Goal: Check status

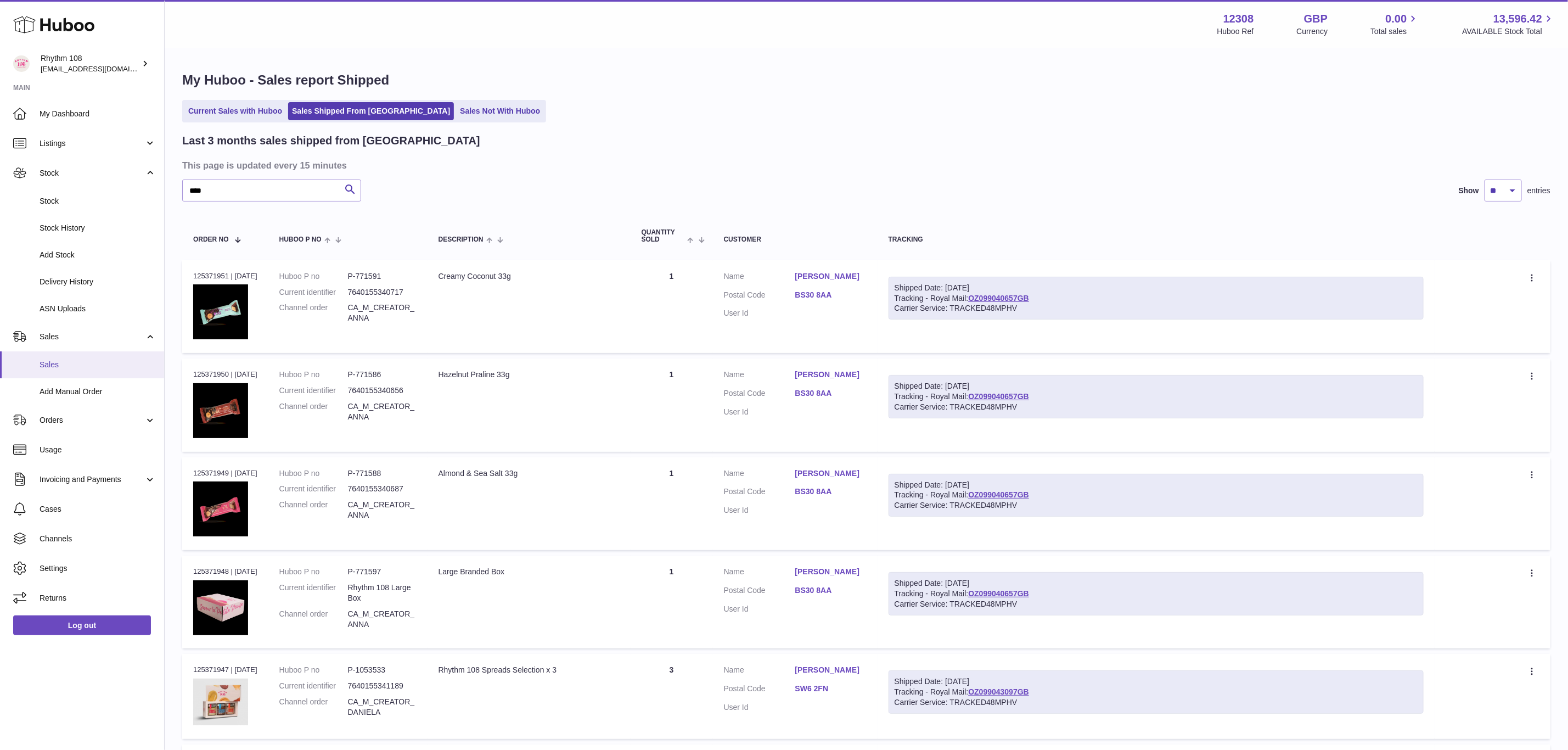
click at [59, 367] on span "Sales" at bounding box center [98, 364] width 116 height 11
drag, startPoint x: 252, startPoint y: 190, endPoint x: 140, endPoint y: 189, distance: 112.0
click at [140, 189] on div "Huboo Rhythm 108 orders@rhythm108.com Main My Dashboard Listings Not with Huboo…" at bounding box center [784, 682] width 1568 height 1365
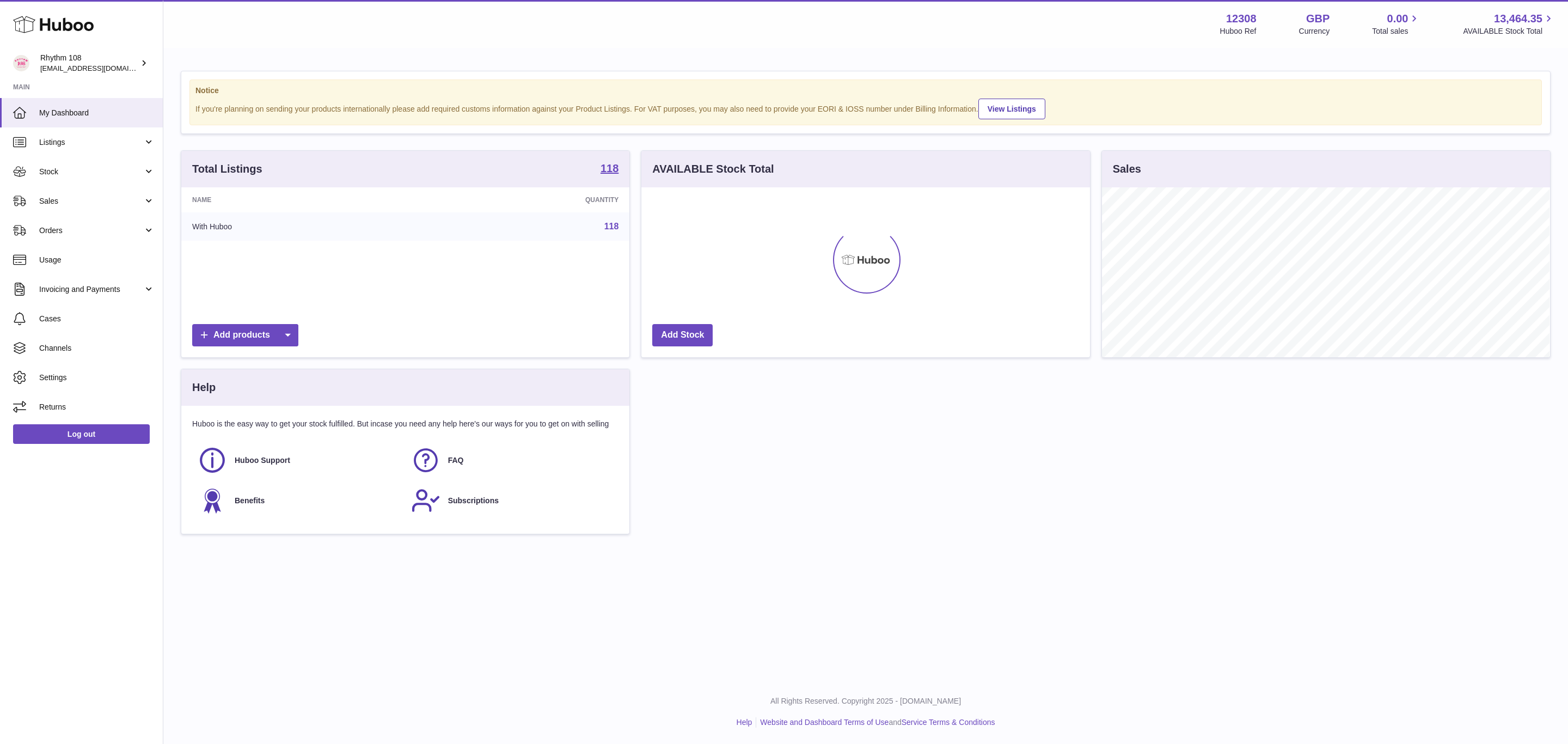
scroll to position [169, 448]
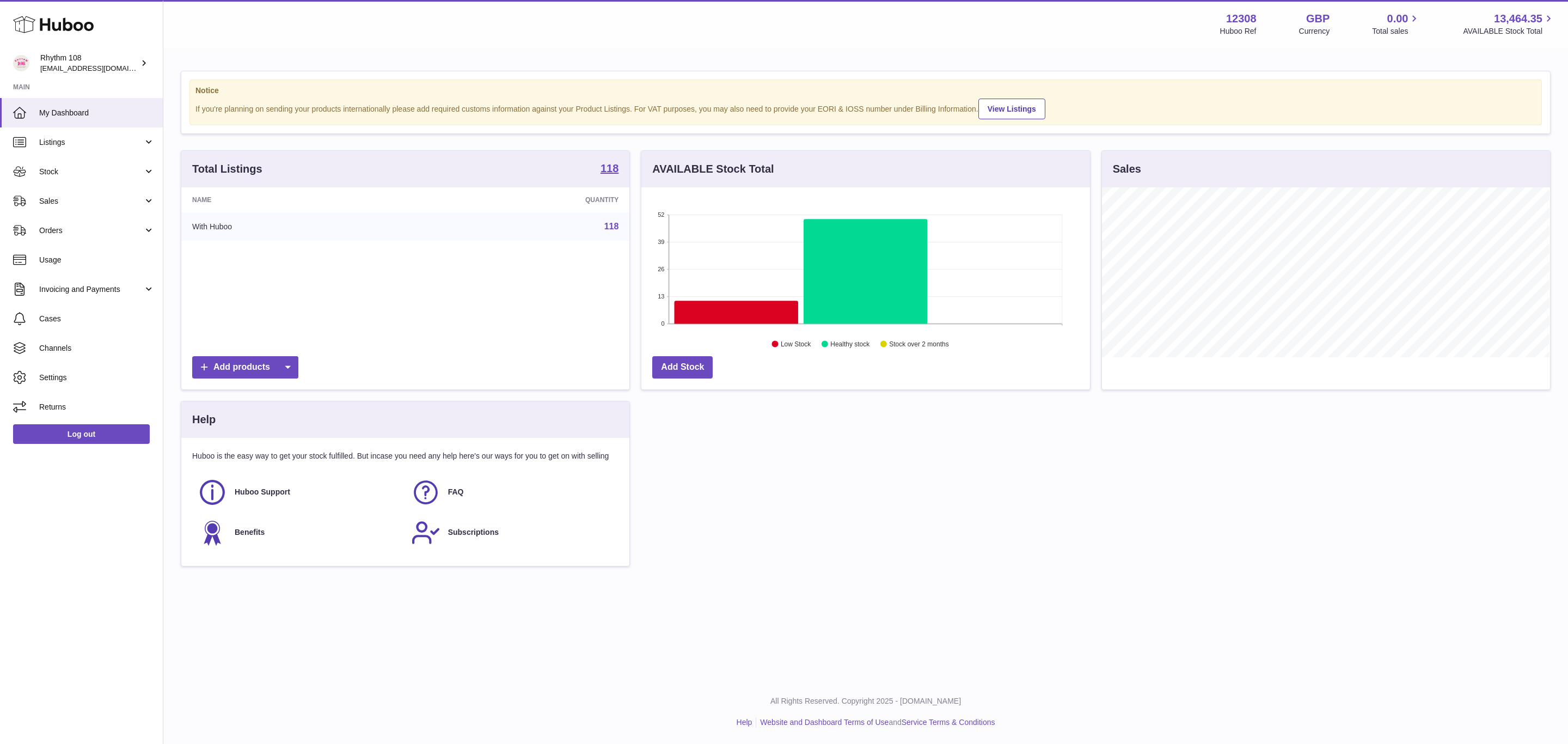
click at [139, 188] on link "Sales" at bounding box center [81, 201] width 163 height 29
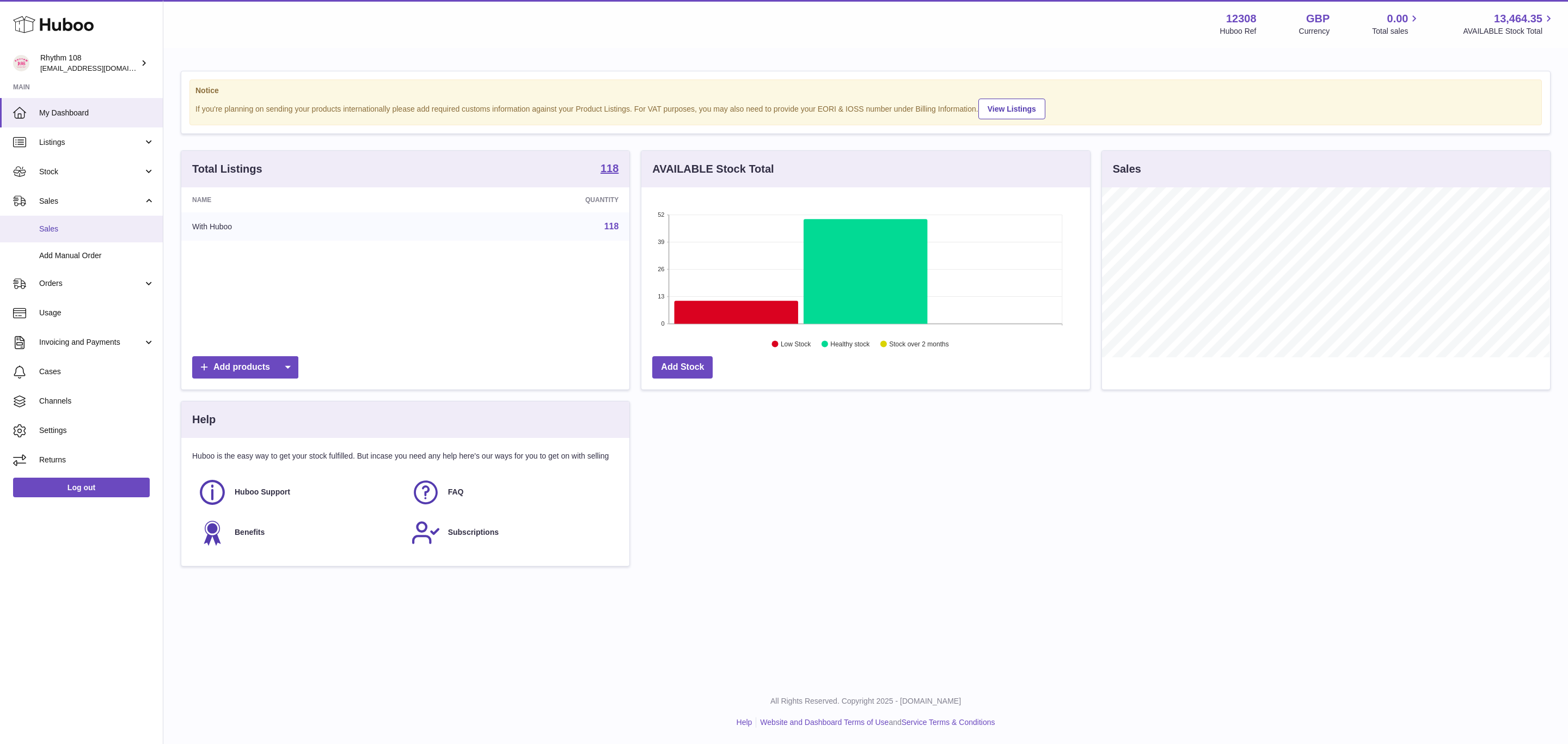
click at [79, 227] on span "Sales" at bounding box center [97, 229] width 116 height 11
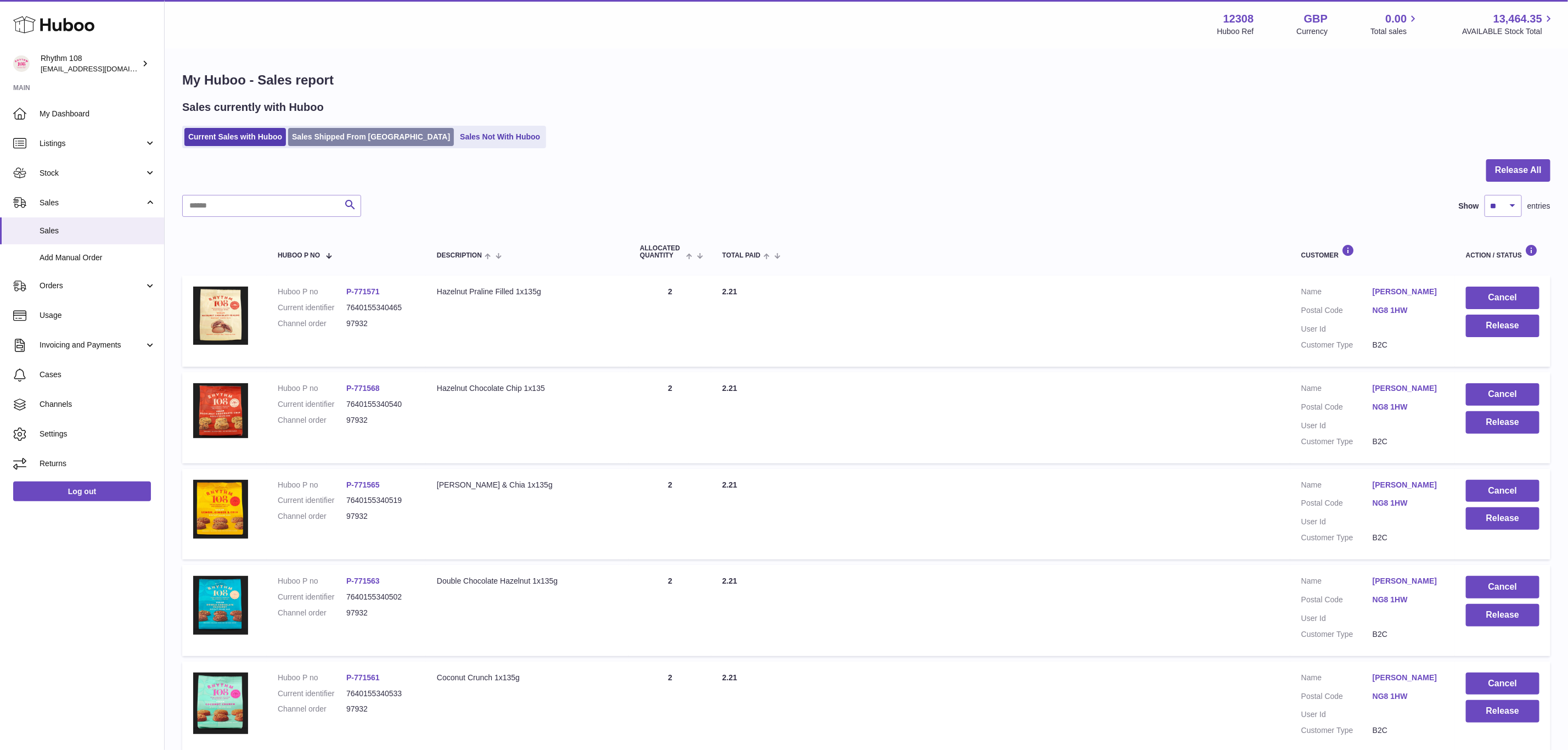
click at [348, 144] on link "Sales Shipped From [GEOGRAPHIC_DATA]" at bounding box center [371, 137] width 166 height 18
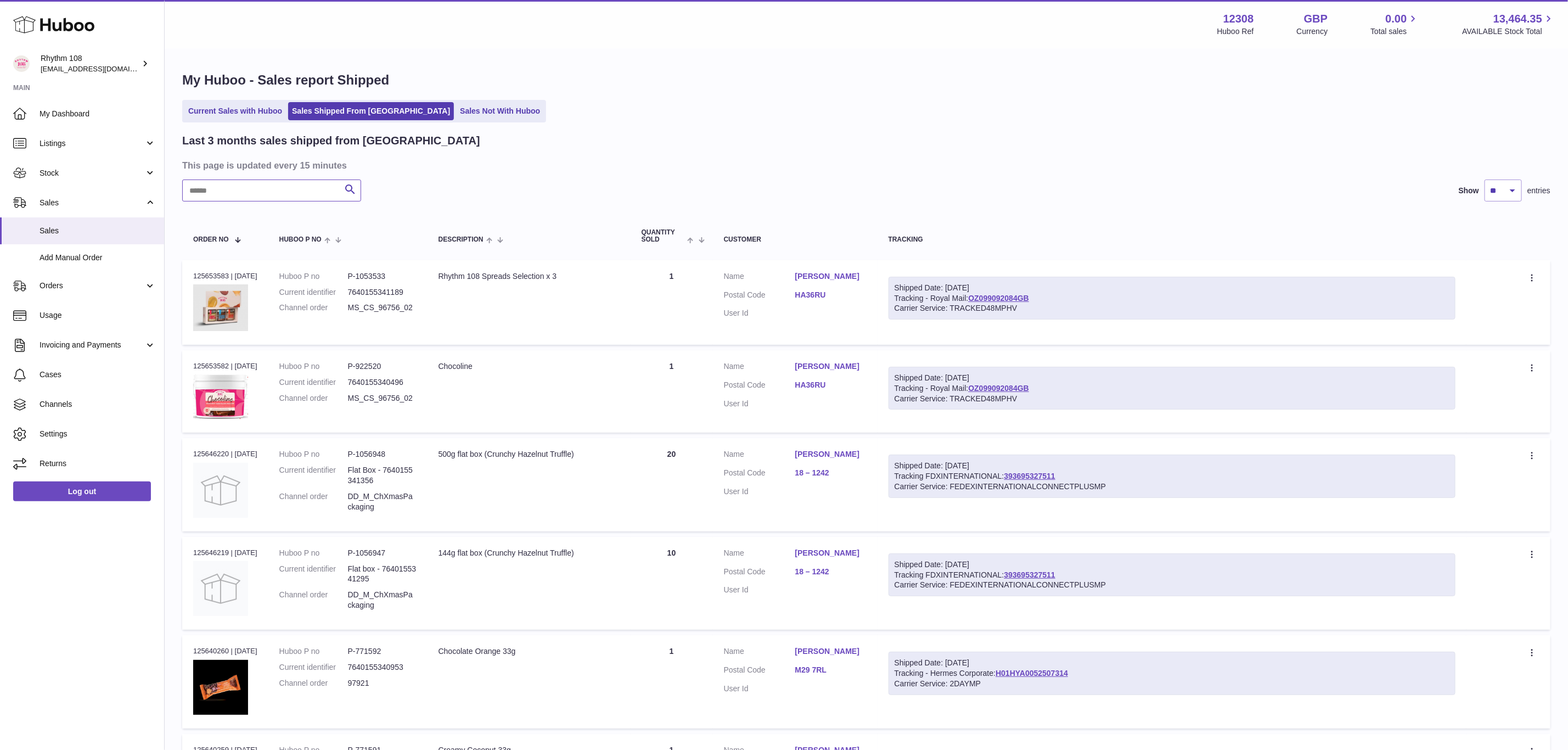
click at [290, 201] on input "text" at bounding box center [271, 190] width 179 height 22
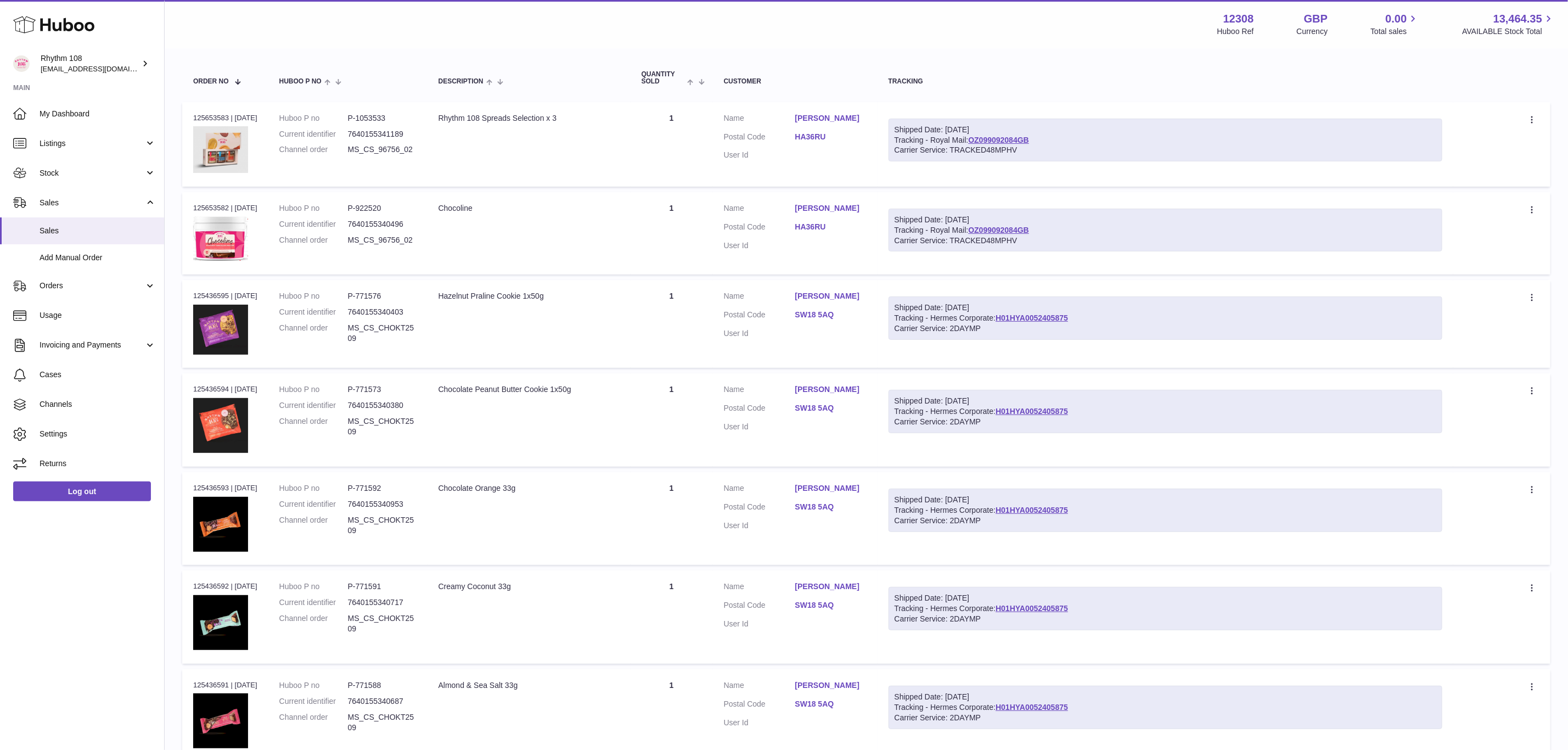
scroll to position [165, 0]
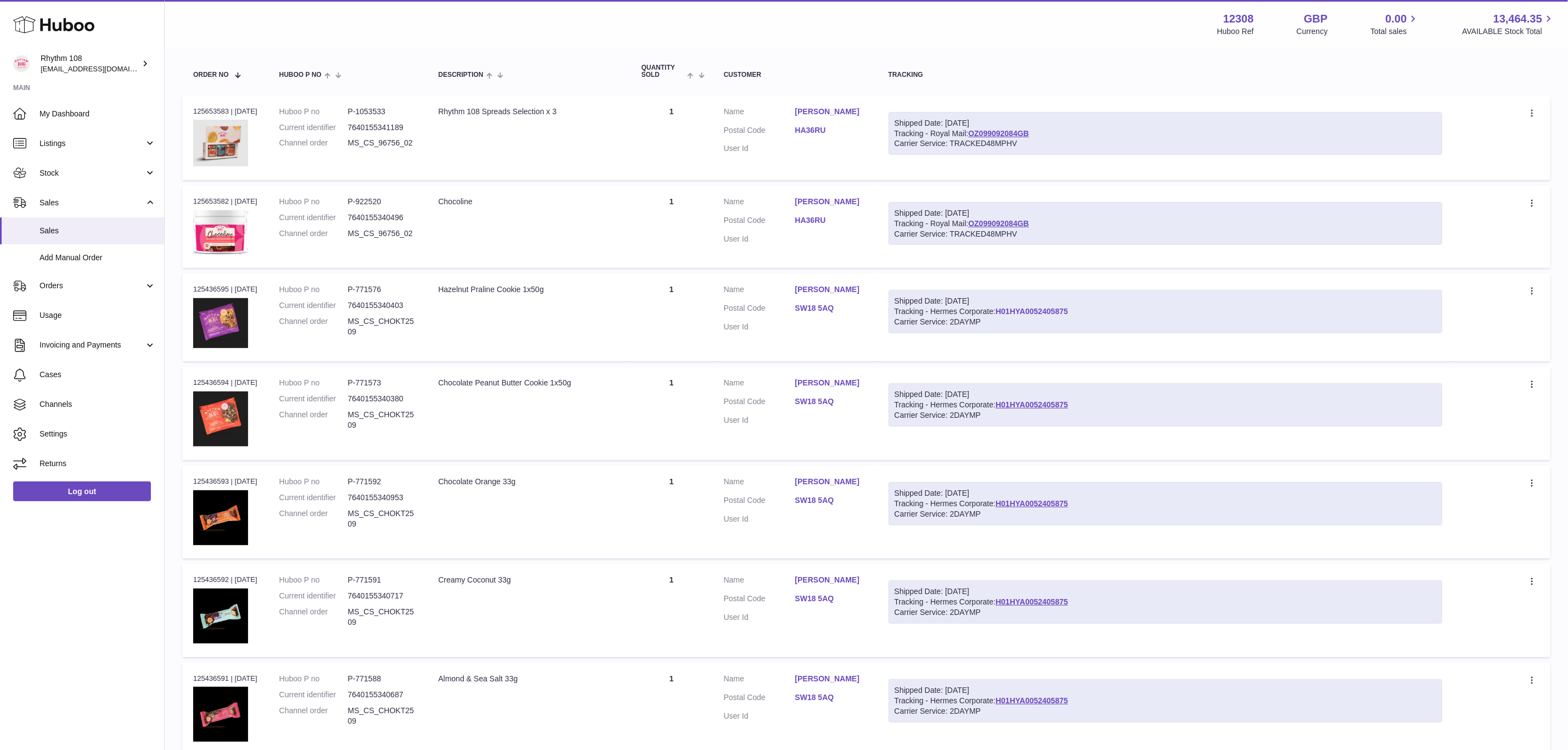
click at [1044, 308] on link "H01HYA0052405875" at bounding box center [1031, 311] width 72 height 9
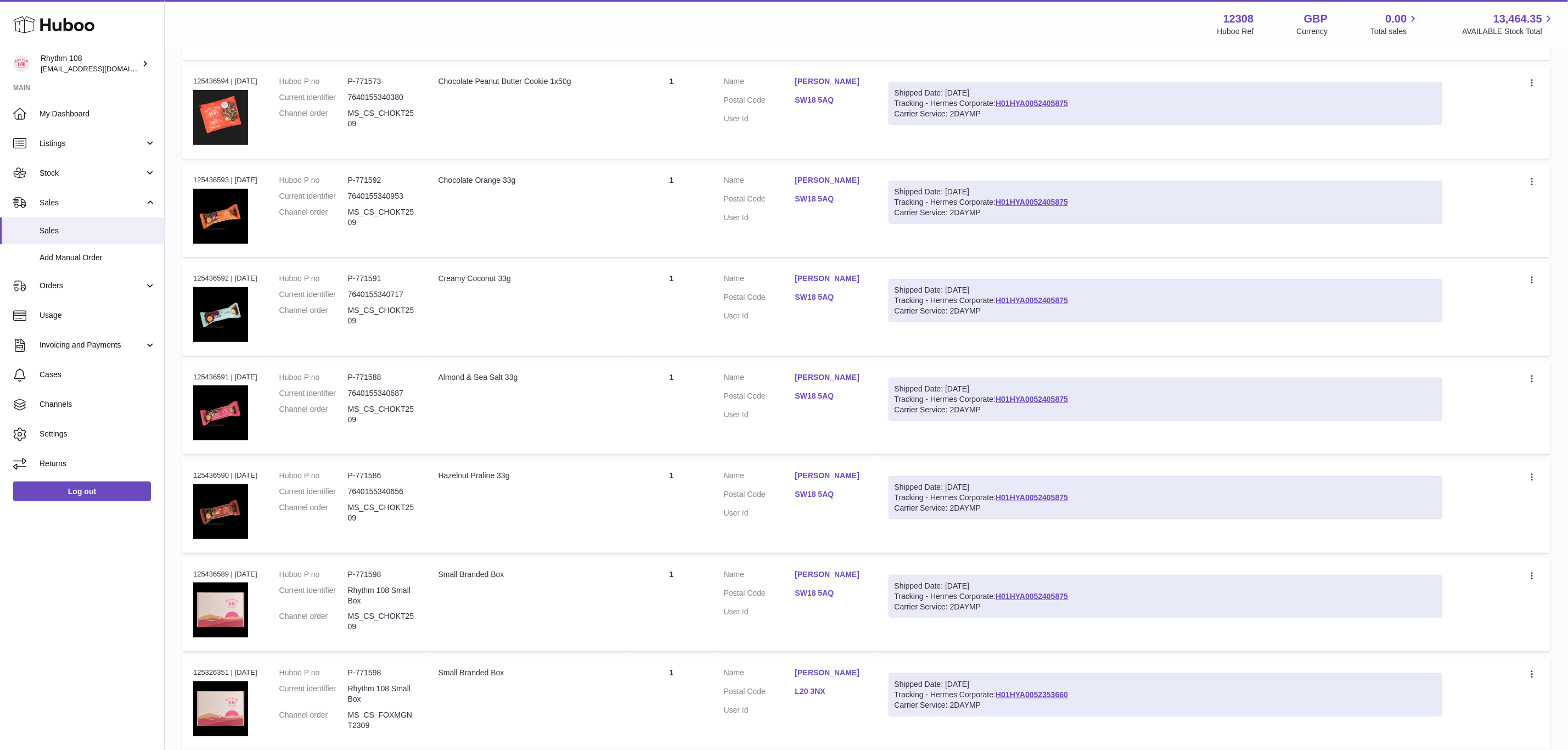
scroll to position [493, 0]
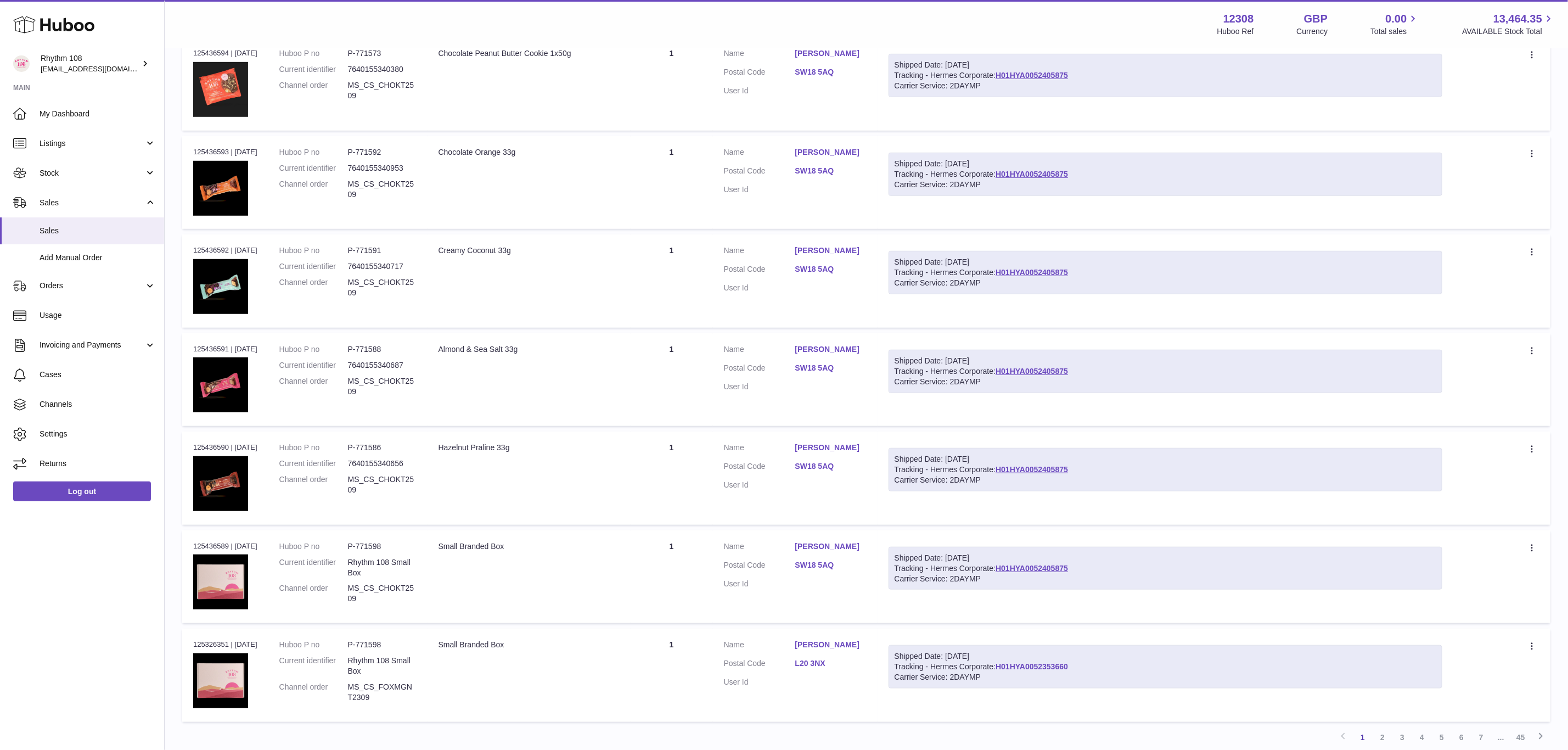
click at [1054, 662] on link "H01HYA0052353660" at bounding box center [1031, 666] width 72 height 9
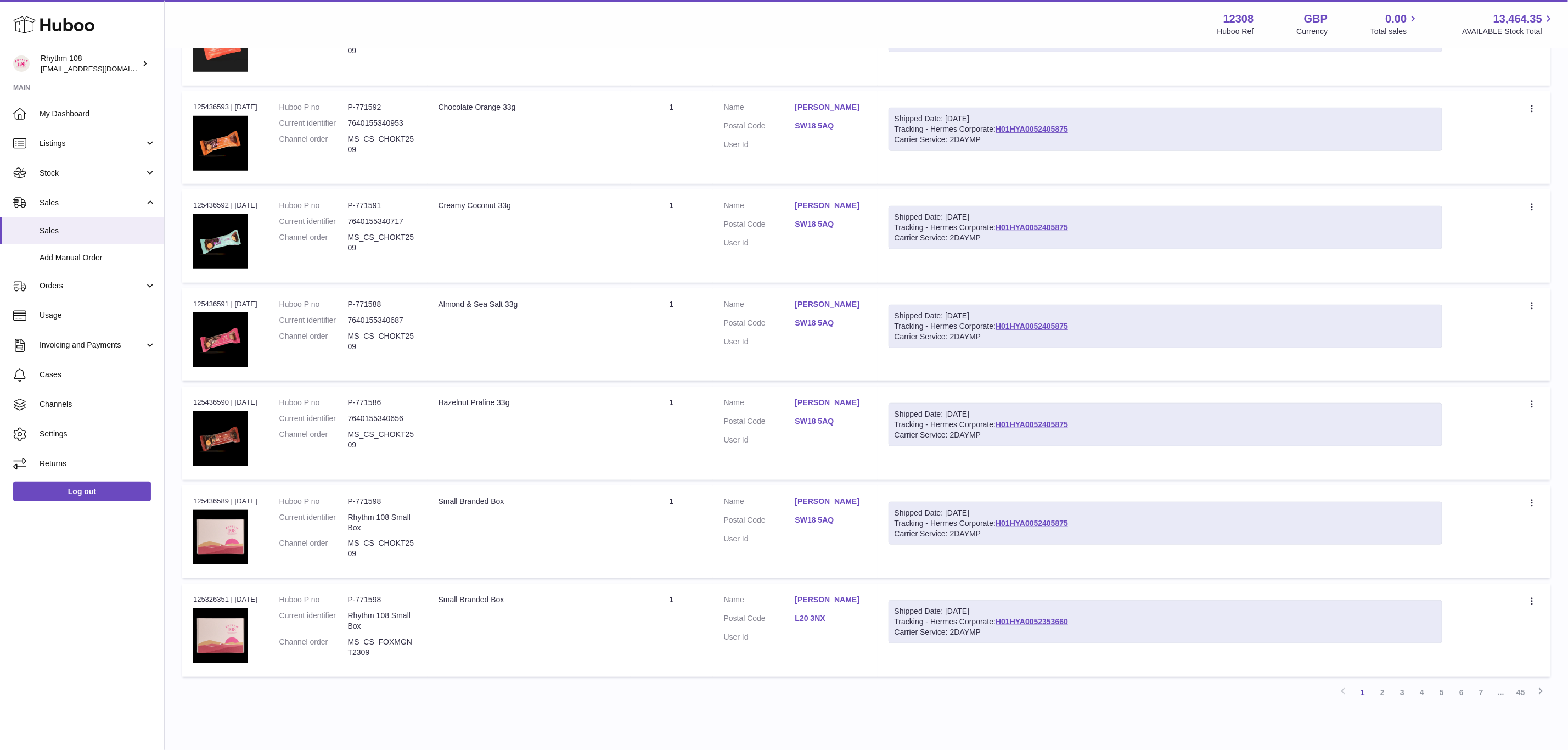
scroll to position [581, 0]
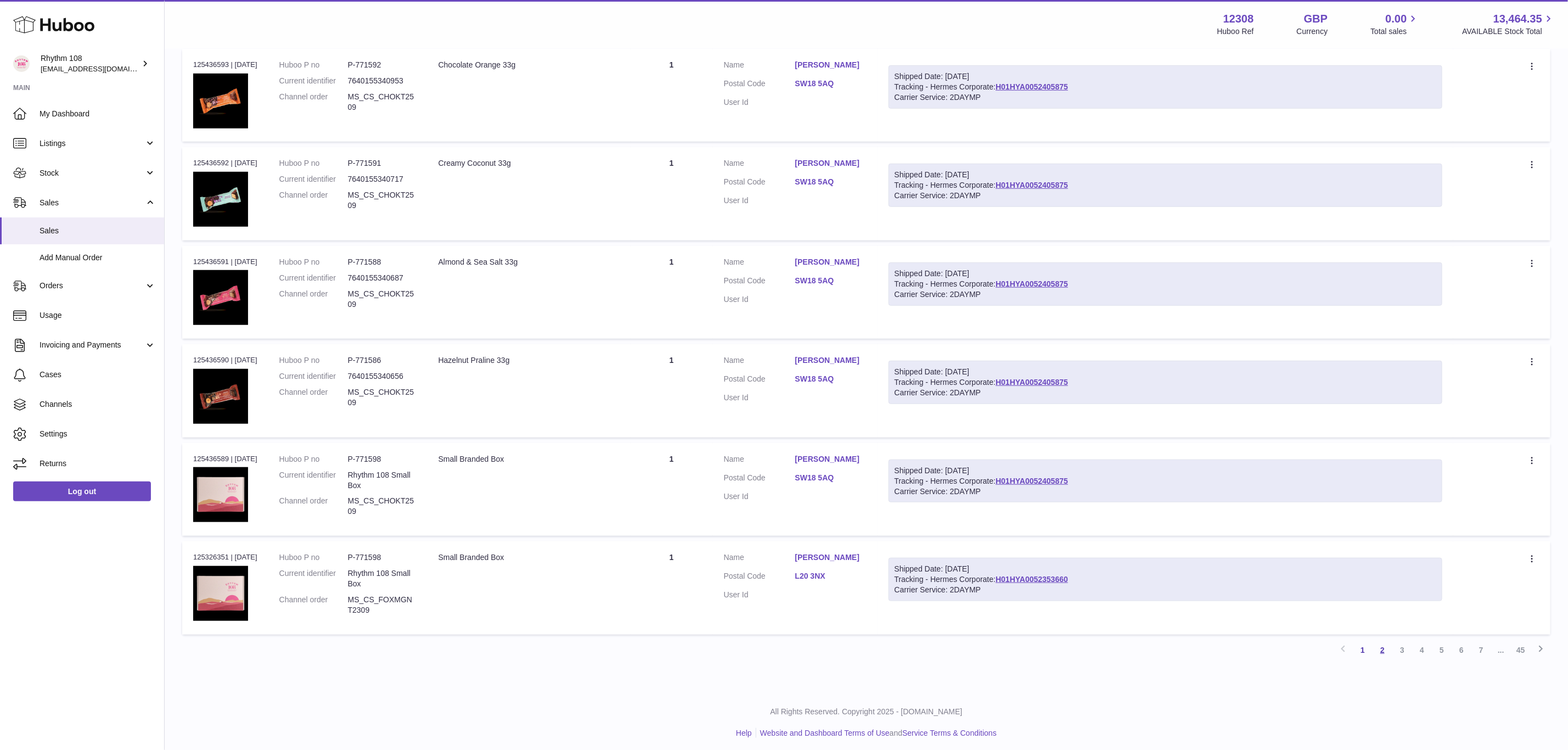
click at [1384, 650] on link "2" at bounding box center [1382, 649] width 20 height 20
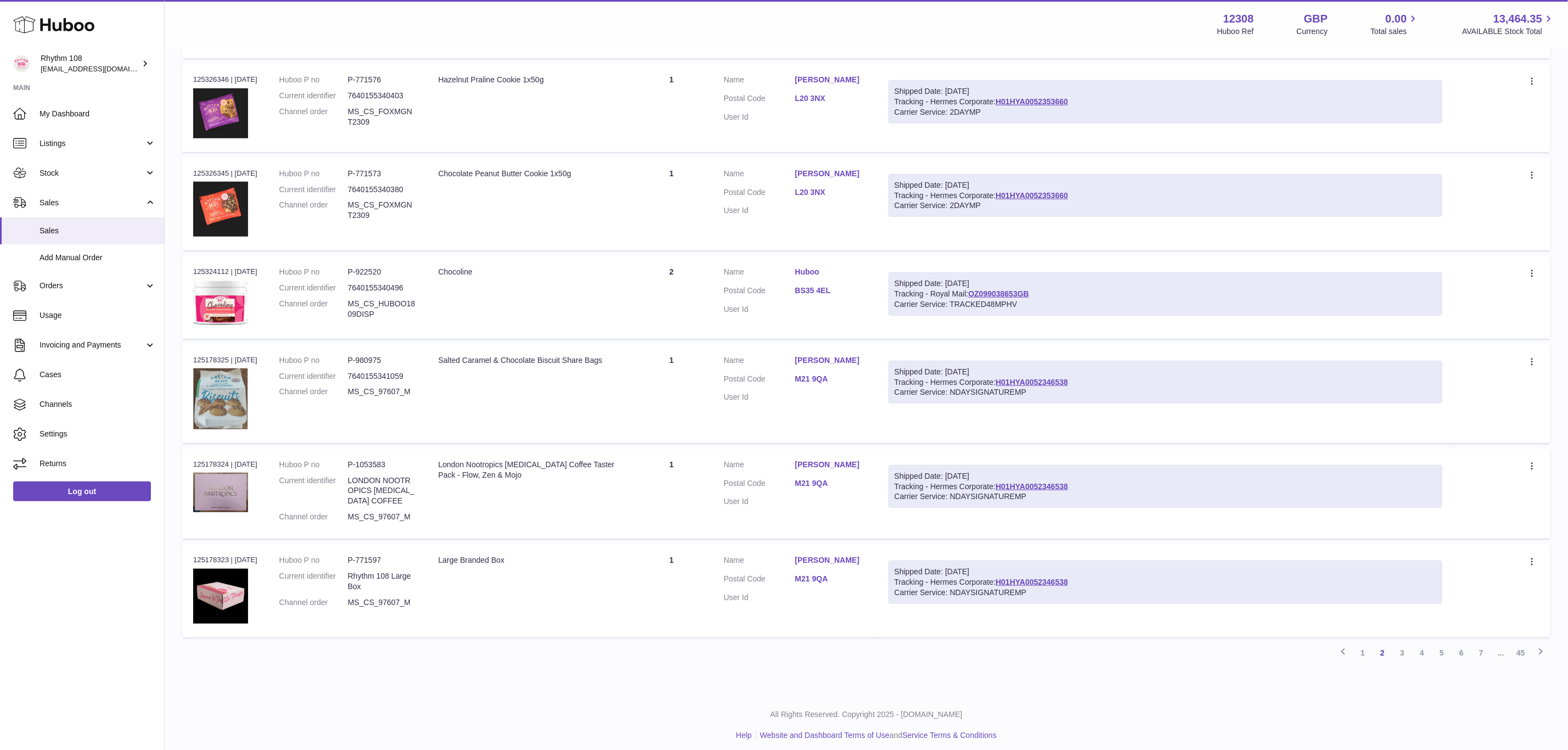
scroll to position [593, 0]
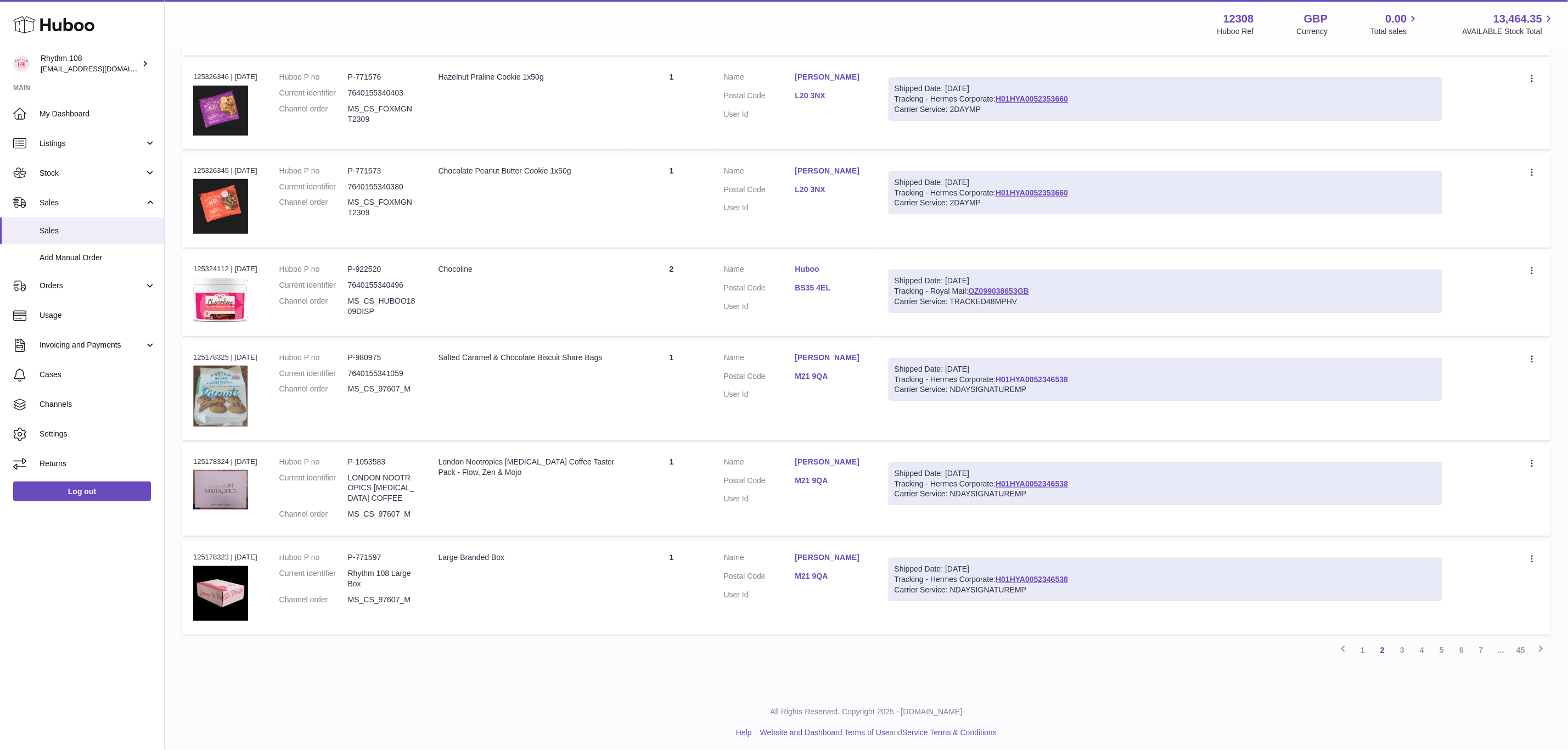
click at [1057, 376] on link "H01HYA0052346538" at bounding box center [1031, 379] width 72 height 9
click at [1404, 647] on link "3" at bounding box center [1402, 649] width 20 height 20
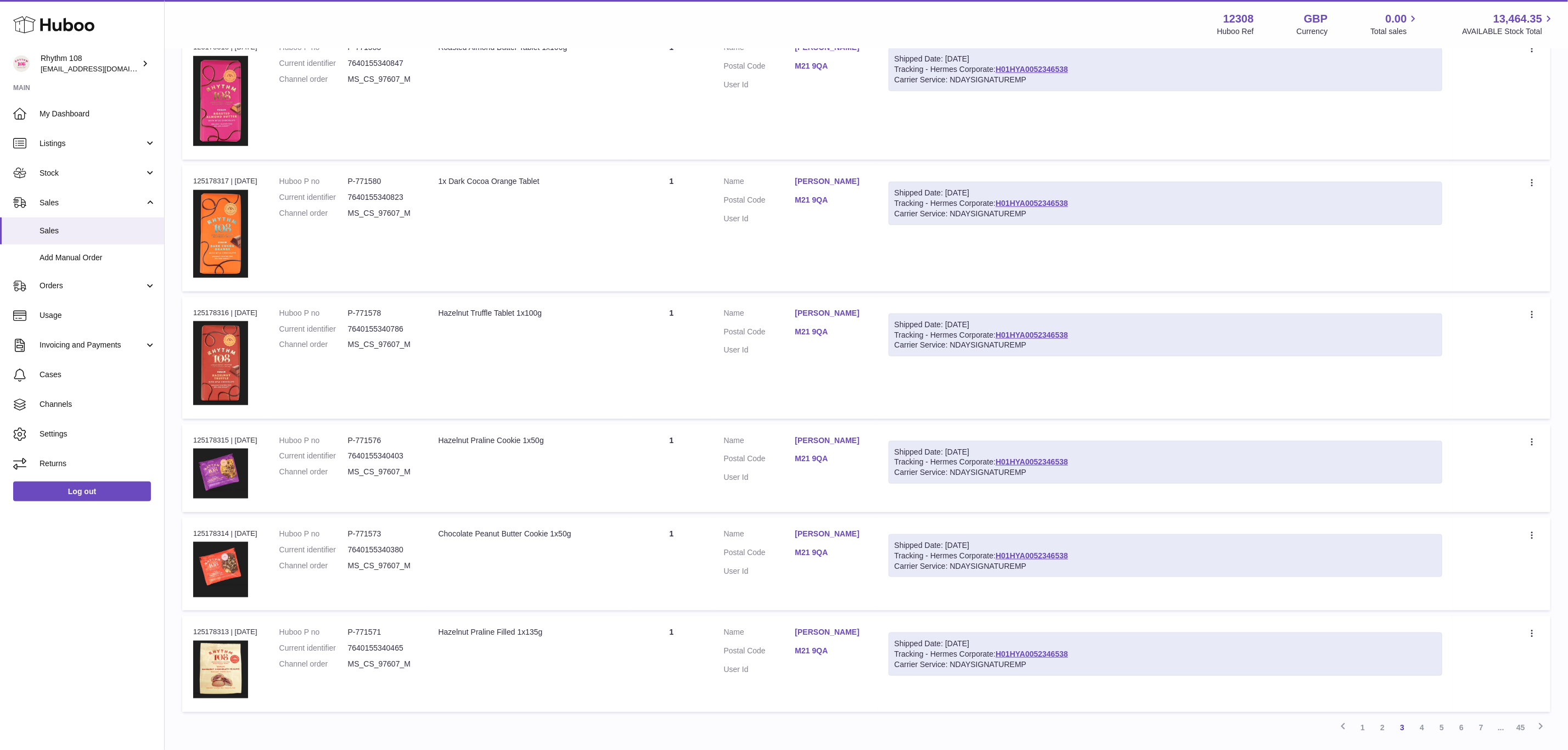
scroll to position [700, 0]
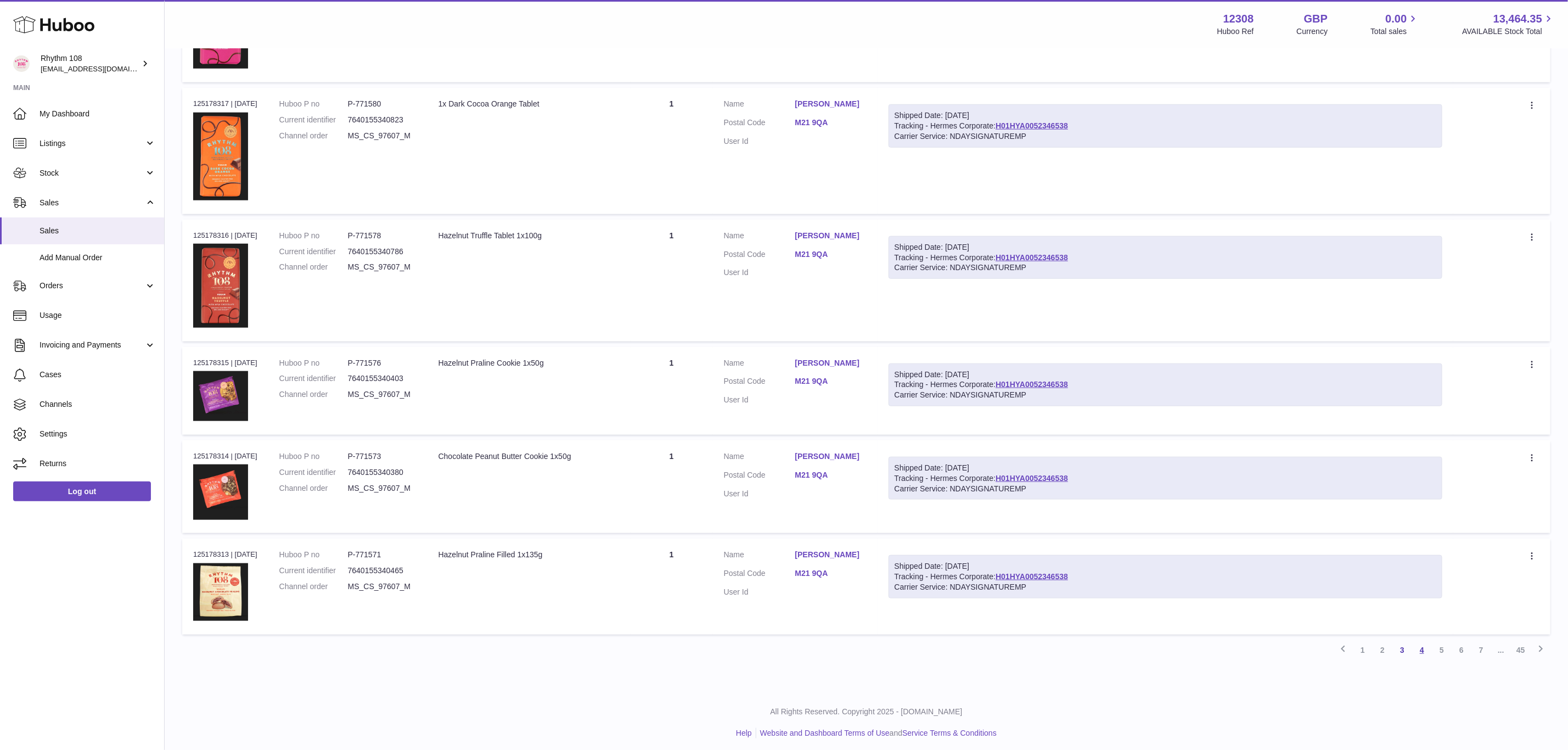
click at [1424, 645] on link "4" at bounding box center [1422, 649] width 20 height 20
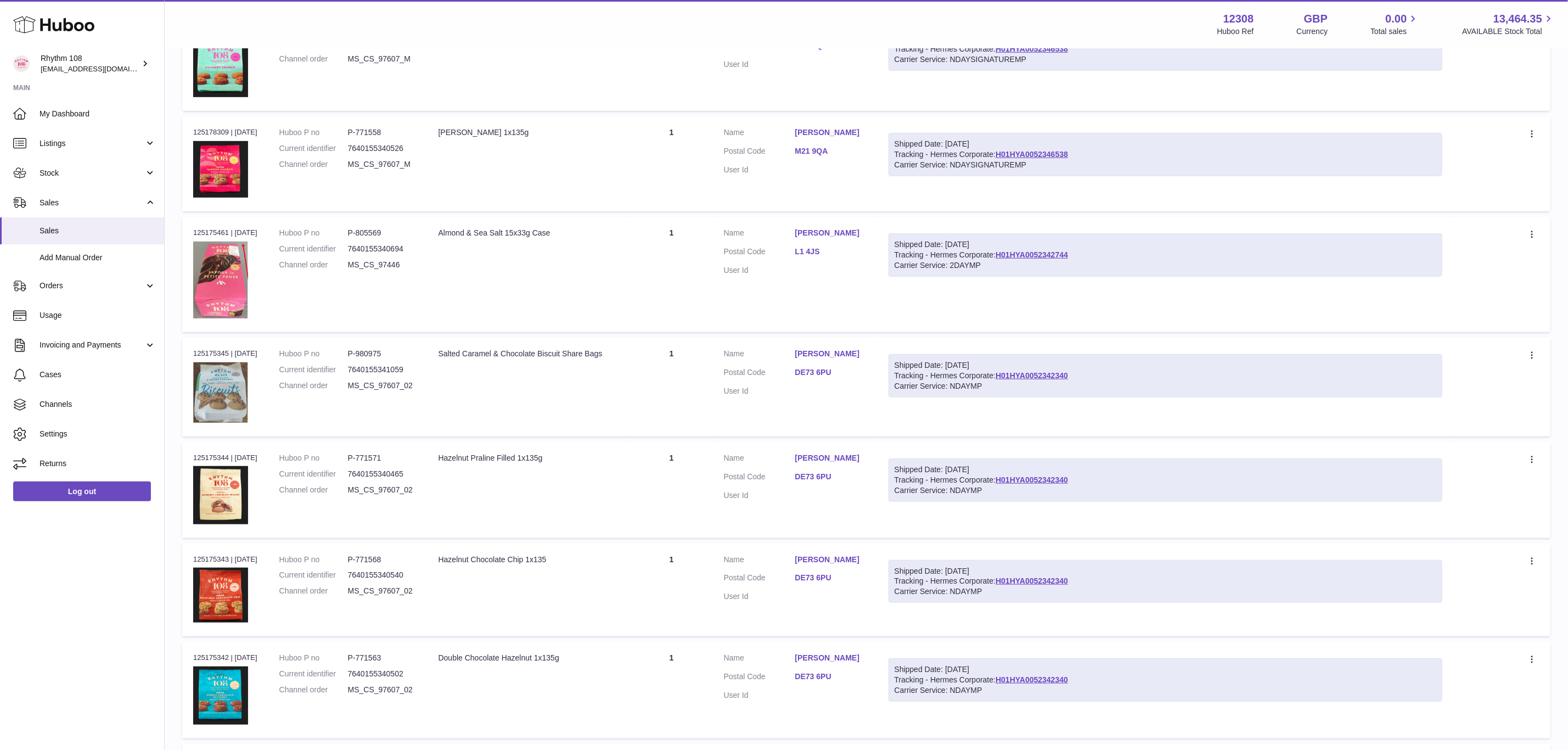
scroll to position [493, 0]
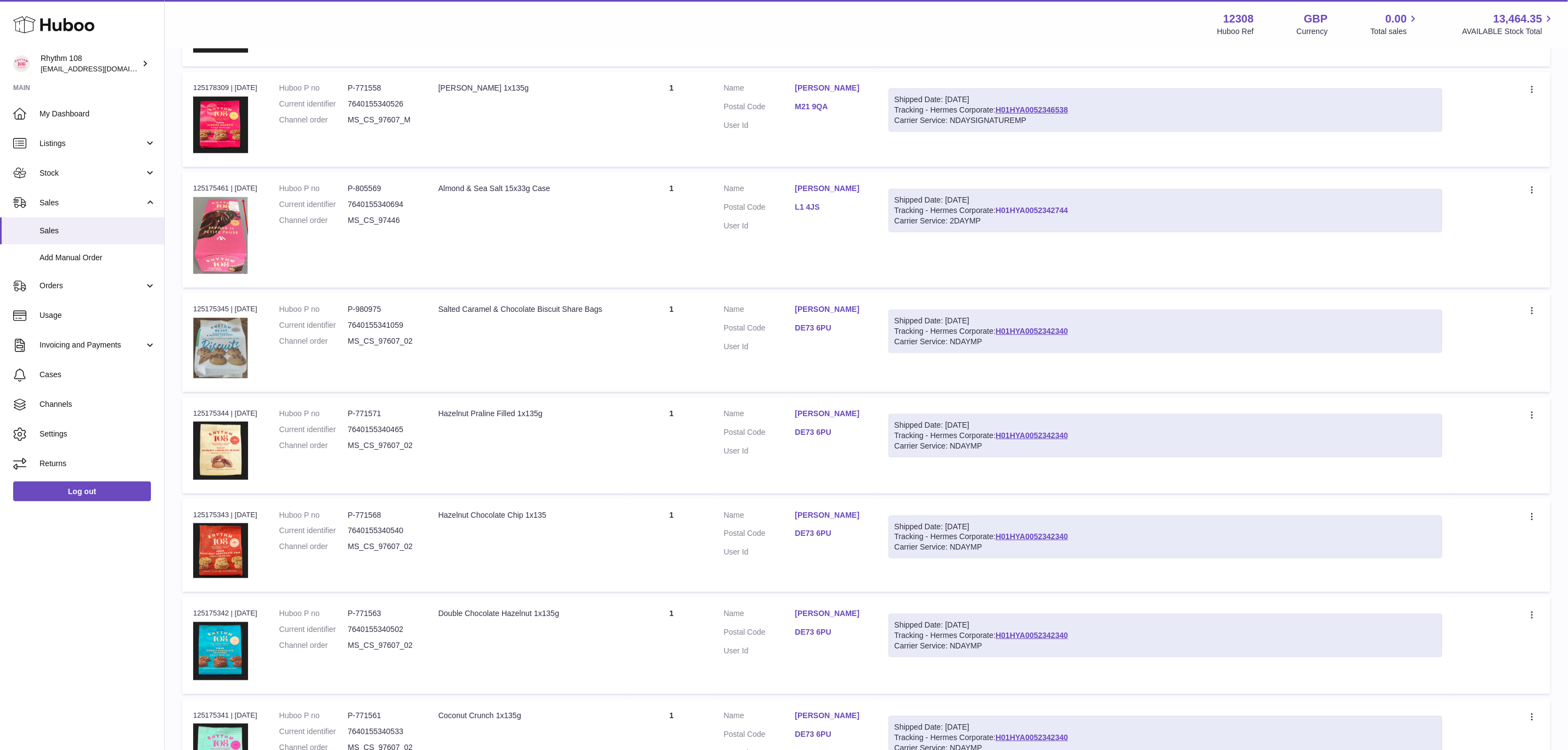
click at [1047, 209] on link "H01HYA0052342744" at bounding box center [1031, 210] width 72 height 9
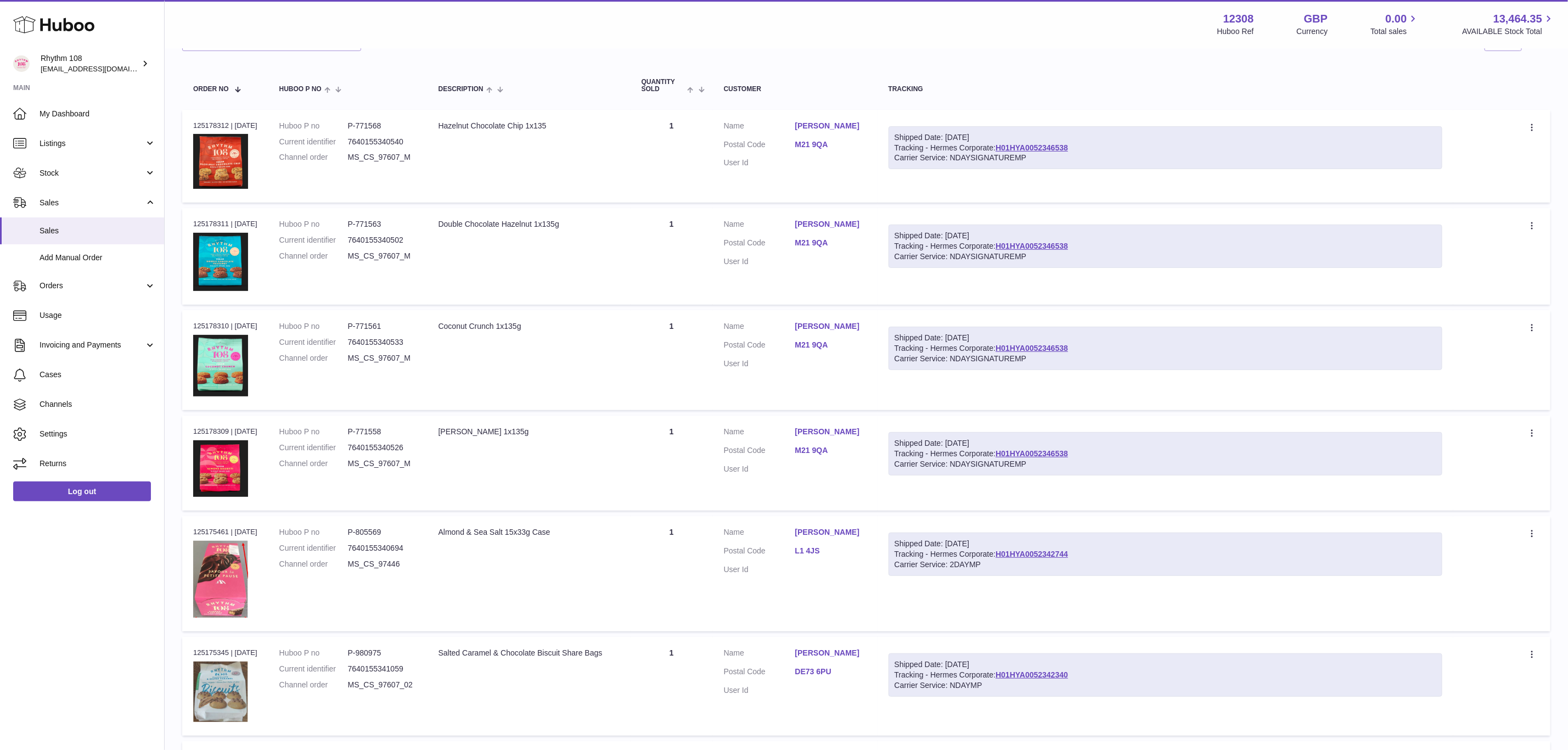
scroll to position [0, 0]
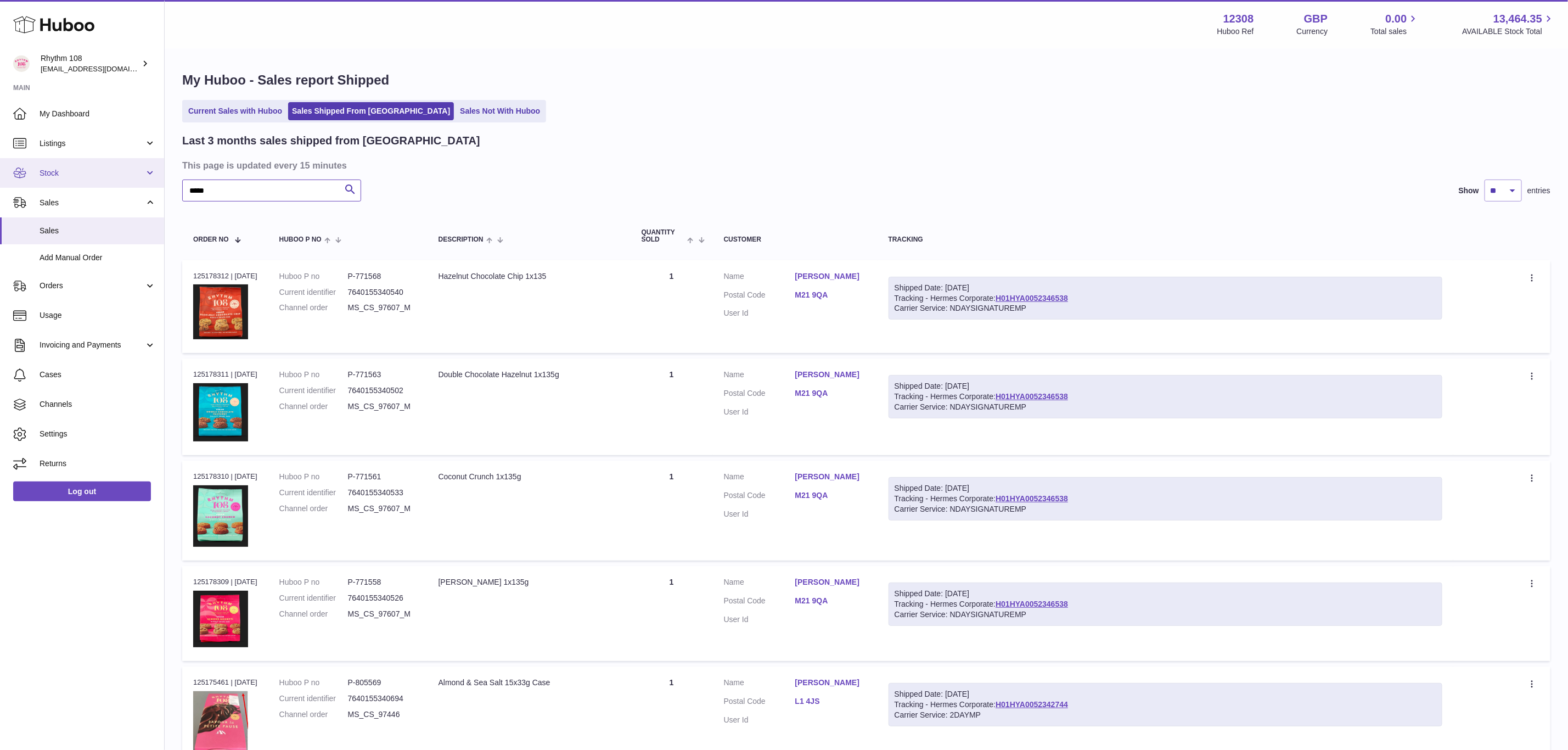
drag, startPoint x: 218, startPoint y: 196, endPoint x: 129, endPoint y: 186, distance: 89.6
click at [141, 188] on div "Huboo Rhythm 108 [EMAIL_ADDRESS][DOMAIN_NAME] Main My Dashboard Listings Not wi…" at bounding box center [784, 707] width 1568 height 1413
paste input "text"
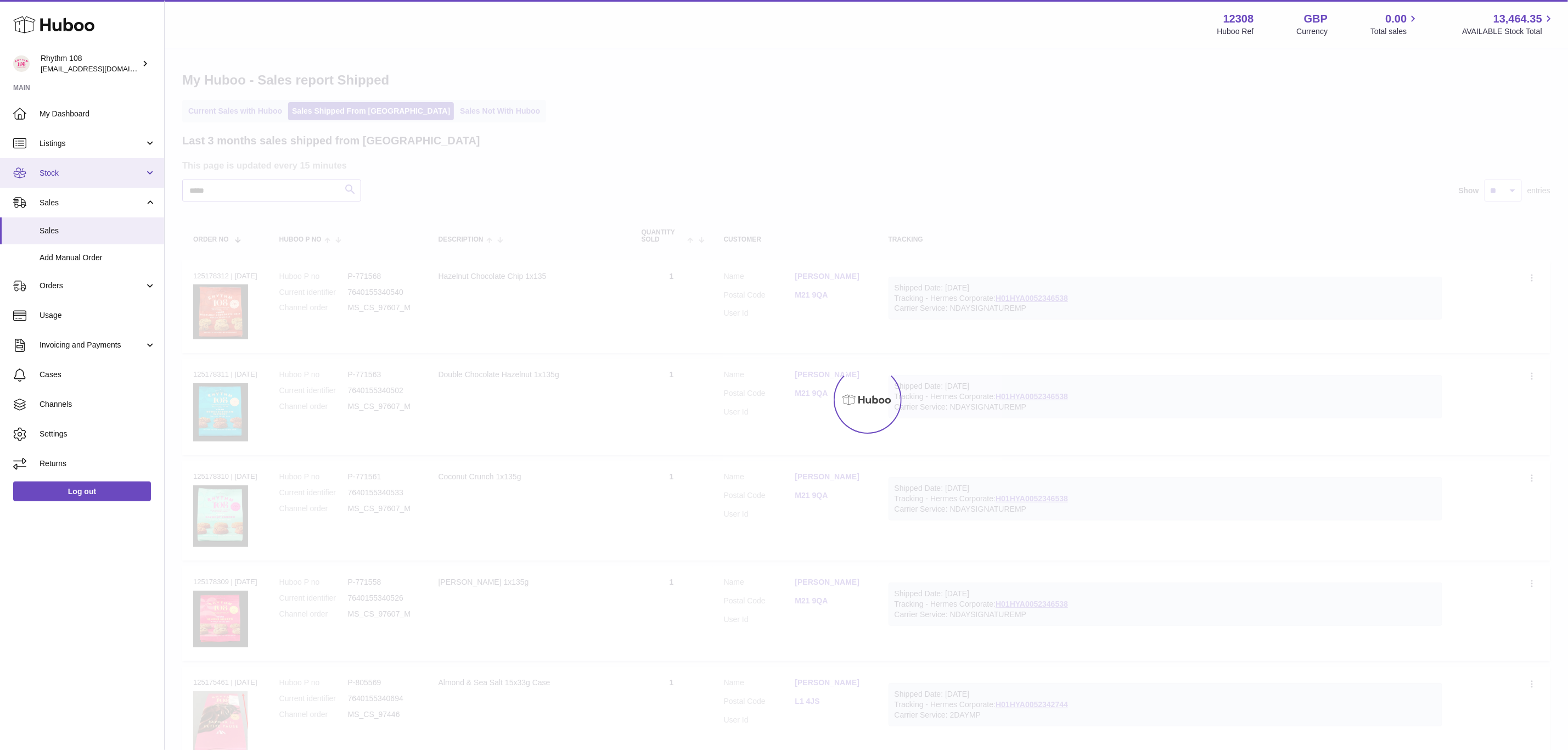
type input "*****"
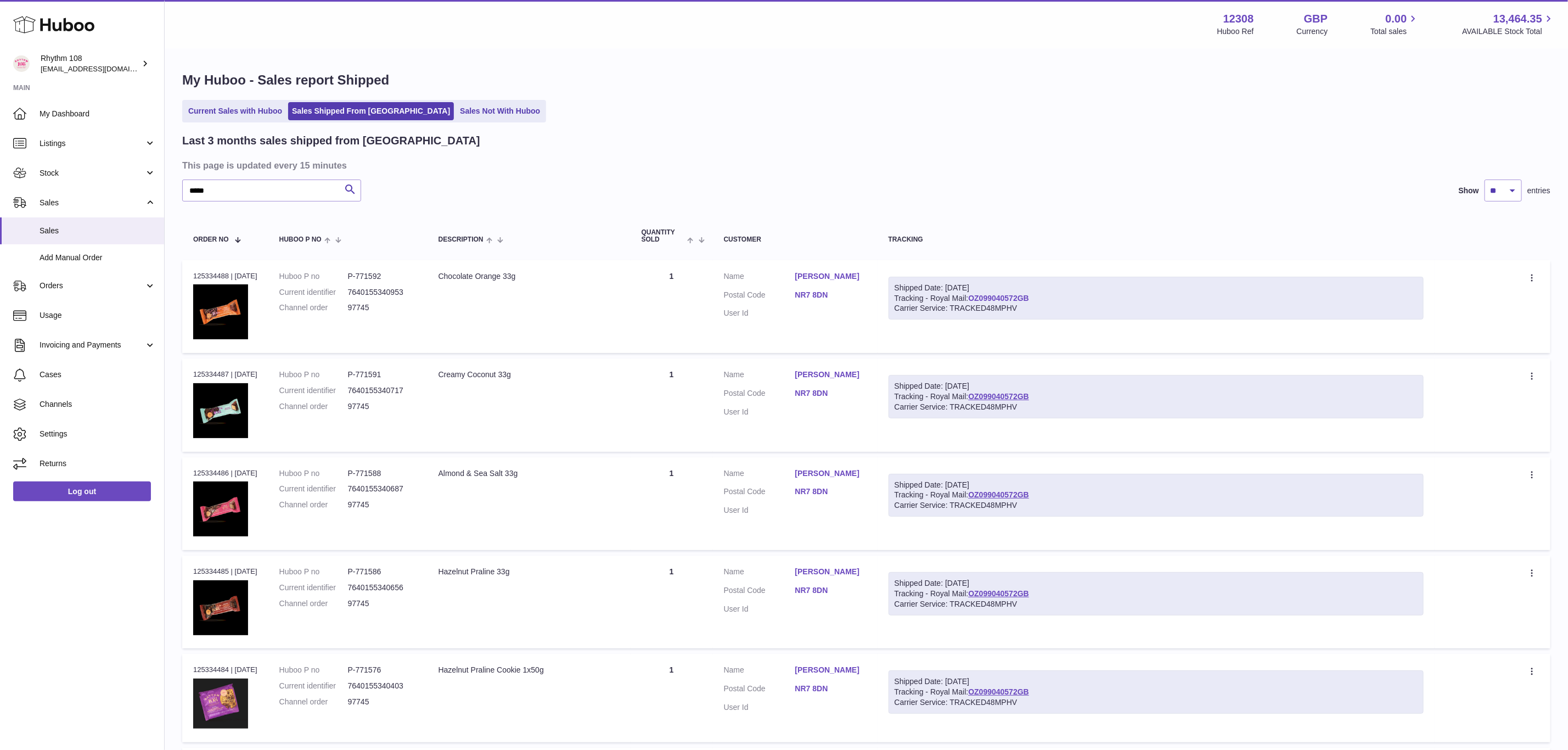
click at [1017, 300] on link "OZ099040572GB" at bounding box center [999, 297] width 61 height 9
